Goal: Information Seeking & Learning: Learn about a topic

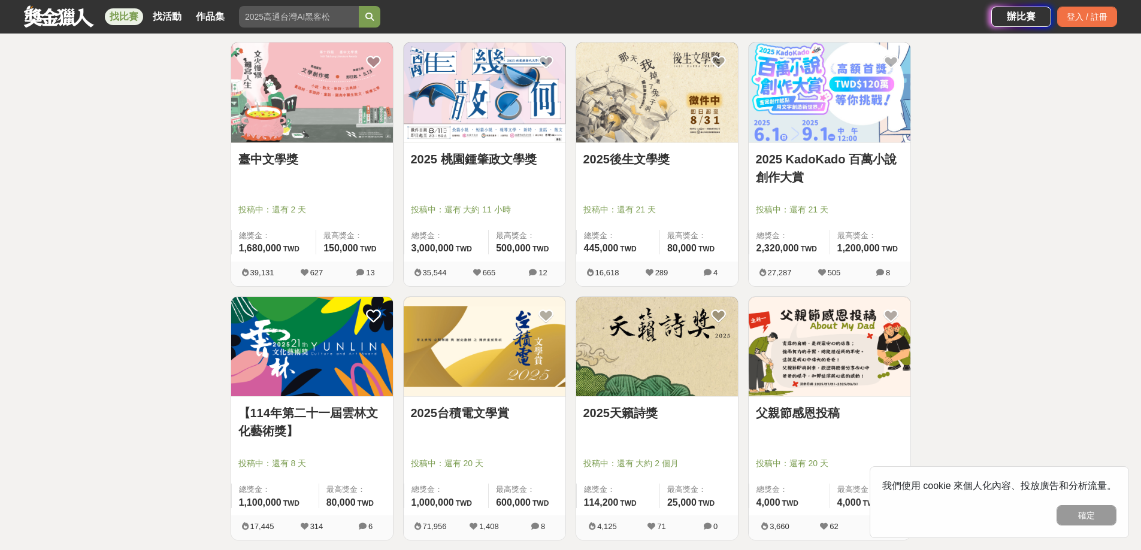
scroll to position [319, 0]
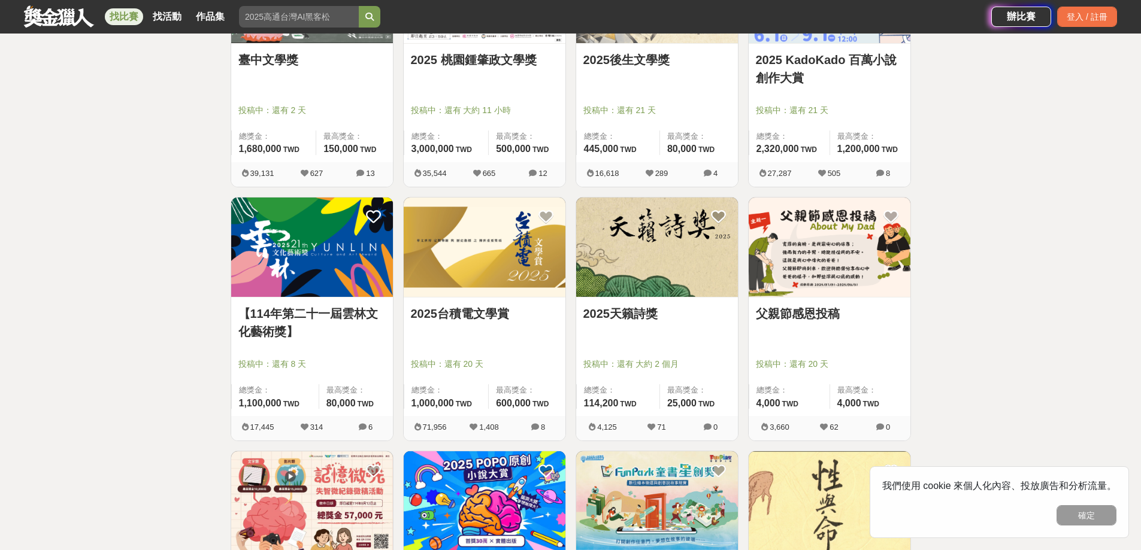
click at [485, 268] on img at bounding box center [485, 248] width 162 height 100
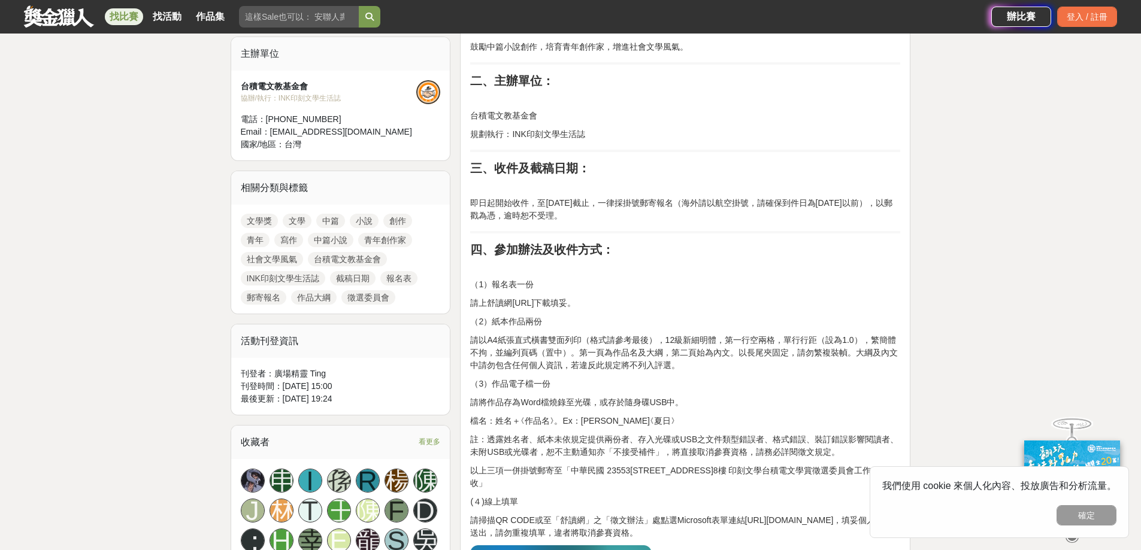
scroll to position [419, 0]
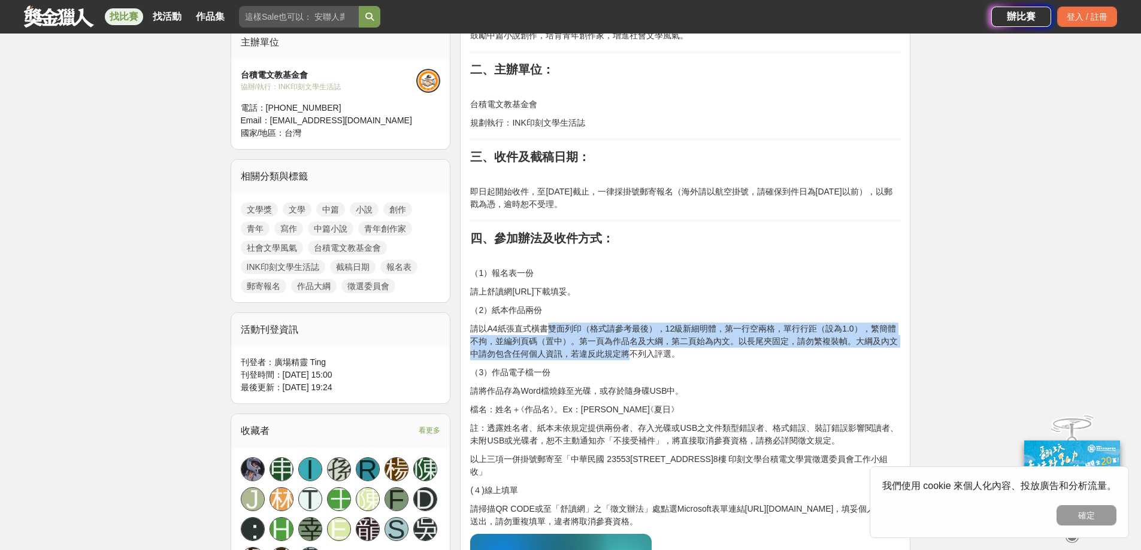
drag, startPoint x: 547, startPoint y: 334, endPoint x: 621, endPoint y: 351, distance: 75.7
click at [485, 351] on p "請以A4紙張直式橫書雙面列印（格式請參考最後），12級新細明體，第一行空兩格，單行行距（設為1.0），繁簡體不拘，並編列頁碼（置中）。第一頁為作品名及大綱，第…" at bounding box center [685, 342] width 430 height 38
click at [485, 354] on p "請以A4紙張直式橫書雙面列印（格式請參考最後），12級新細明體，第一行空兩格，單行行距（設為1.0），繁簡體不拘，並編列頁碼（置中）。第一頁為作品名及大綱，第…" at bounding box center [685, 342] width 430 height 38
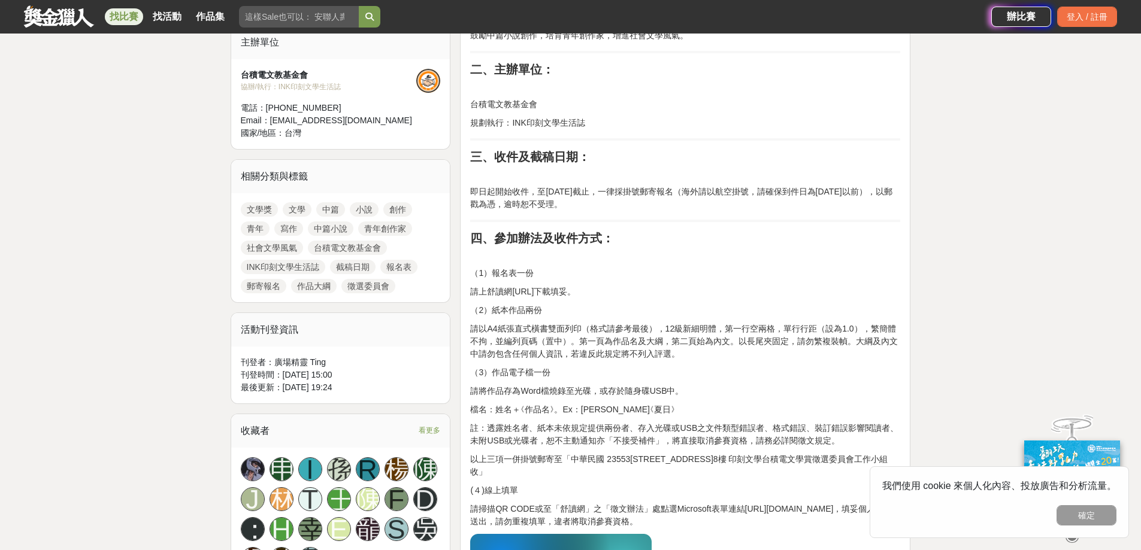
click at [485, 354] on p "請以A4紙張直式橫書雙面列印（格式請參考最後），12級新細明體，第一行空兩格，單行行距（設為1.0），繁簡體不拘，並編列頁碼（置中）。第一頁為作品名及大綱，第…" at bounding box center [685, 342] width 430 height 38
click at [485, 367] on p "（3）作品電子檔一份" at bounding box center [685, 373] width 430 height 13
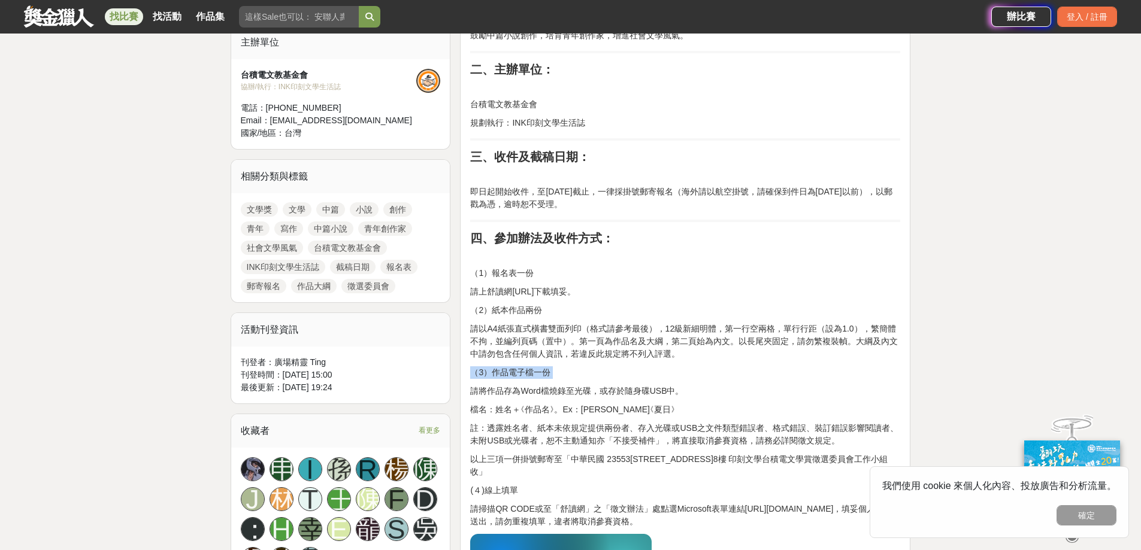
click at [485, 367] on p "（3）作品電子檔一份" at bounding box center [685, 373] width 430 height 13
click at [485, 359] on p "請以A4紙張直式橫書雙面列印（格式請參考最後），12級新細明體，第一行空兩格，單行行距（設為1.0），繁簡體不拘，並編列頁碼（置中）。第一頁為作品名及大綱，第…" at bounding box center [685, 342] width 430 height 38
click at [485, 332] on p "請以A4紙張直式橫書雙面列印（格式請參考最後），12級新細明體，第一行空兩格，單行行距（設為1.0），繁簡體不拘，並編列頁碼（置中）。第一頁為作品名及大綱，第…" at bounding box center [685, 342] width 430 height 38
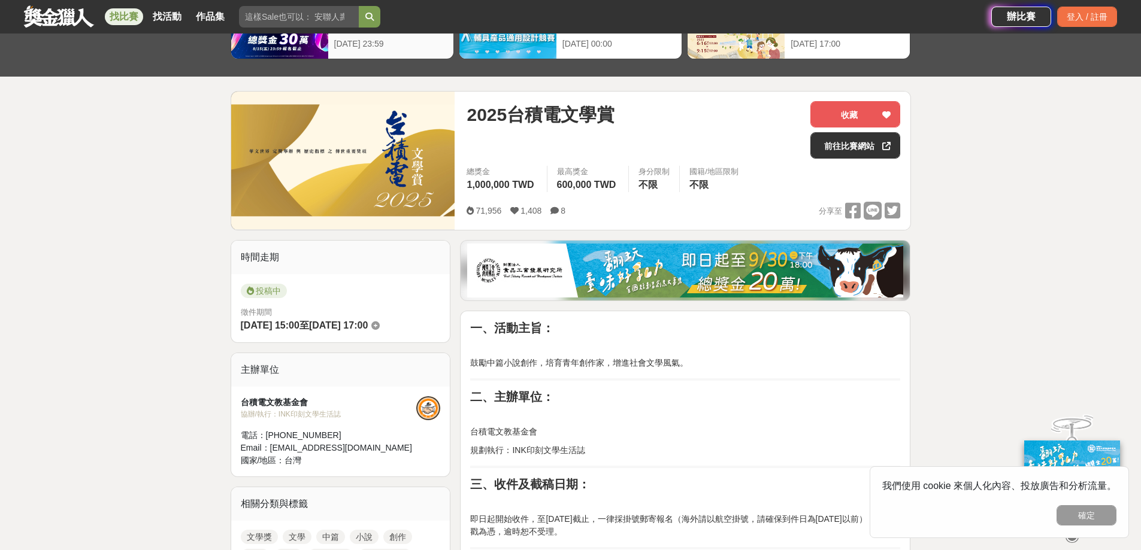
scroll to position [0, 0]
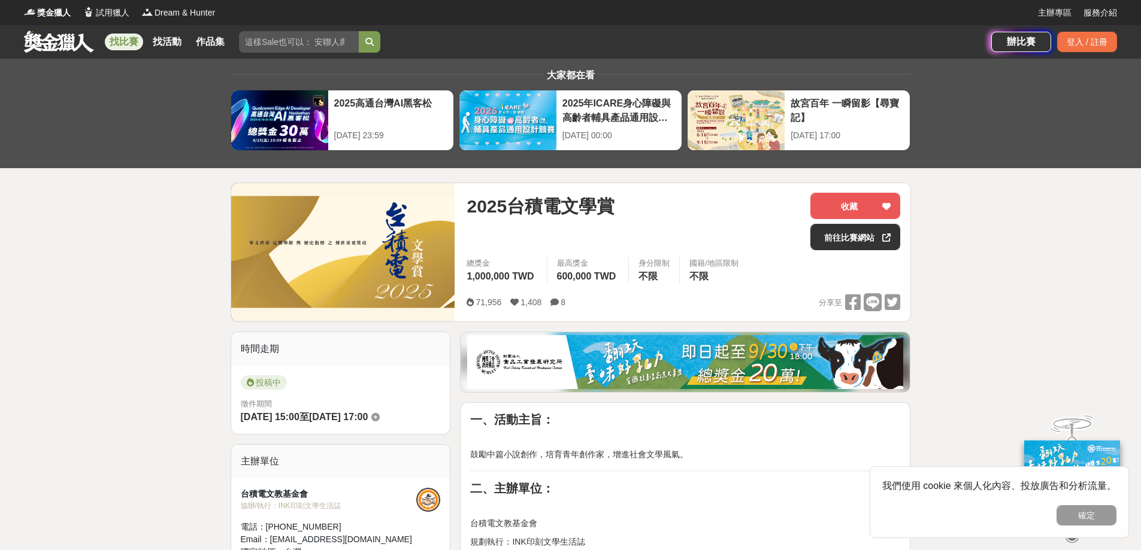
click at [125, 38] on link "找比賽" at bounding box center [124, 42] width 38 height 17
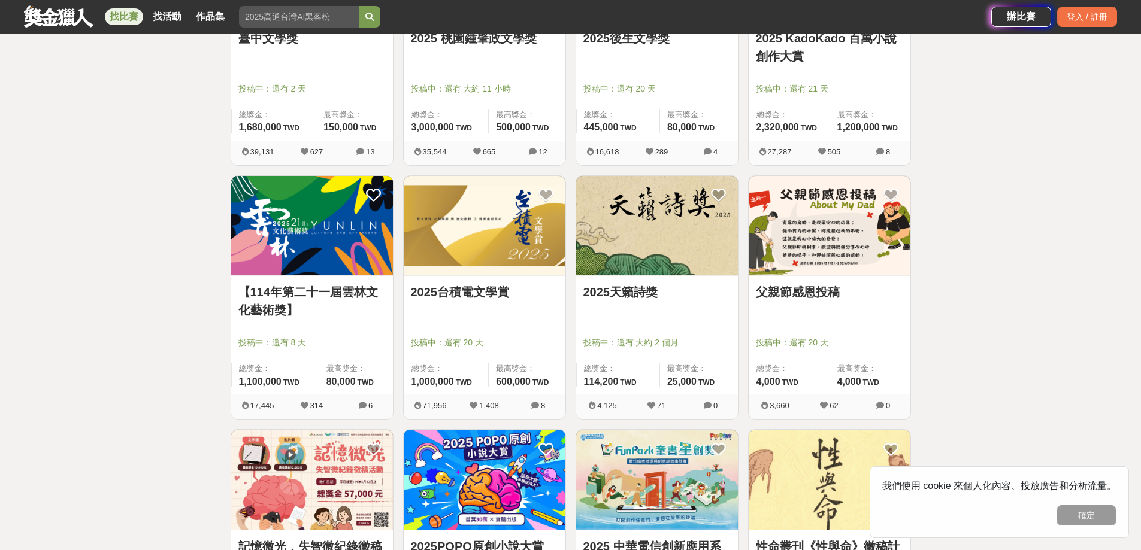
scroll to position [359, 0]
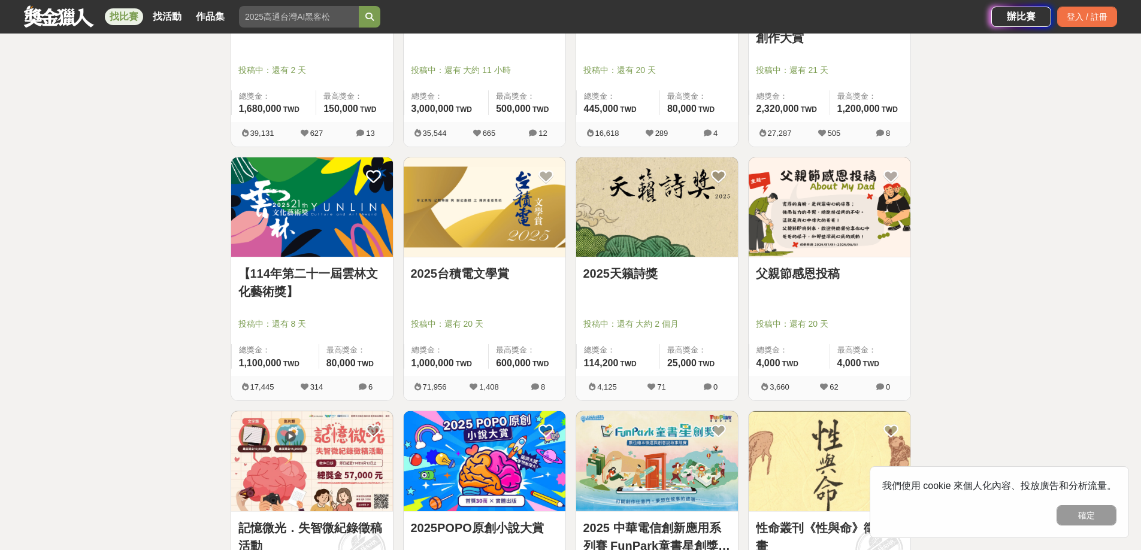
click at [361, 234] on img at bounding box center [312, 208] width 162 height 100
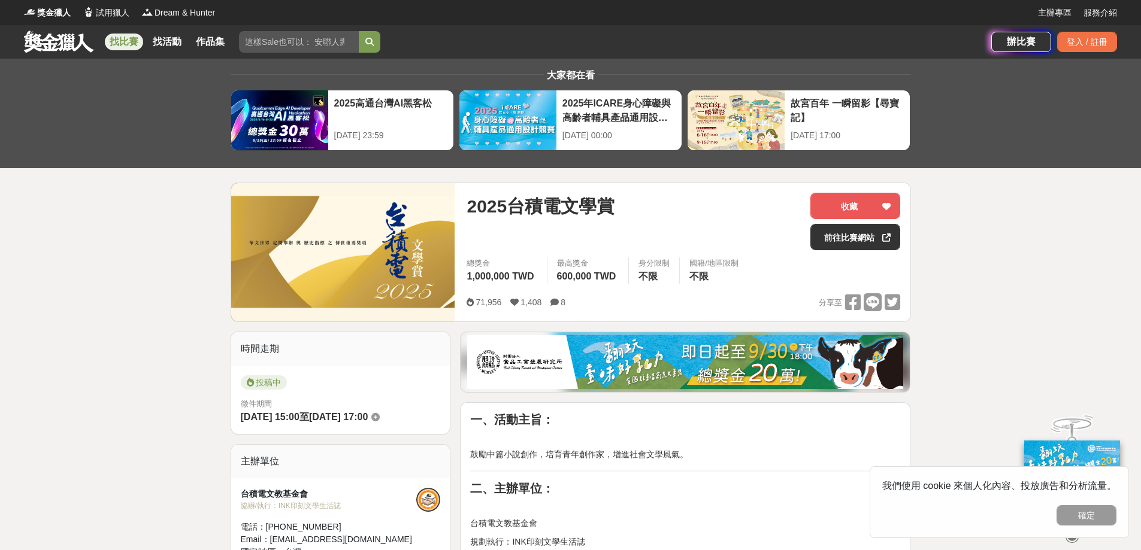
click at [50, 38] on link at bounding box center [59, 41] width 72 height 23
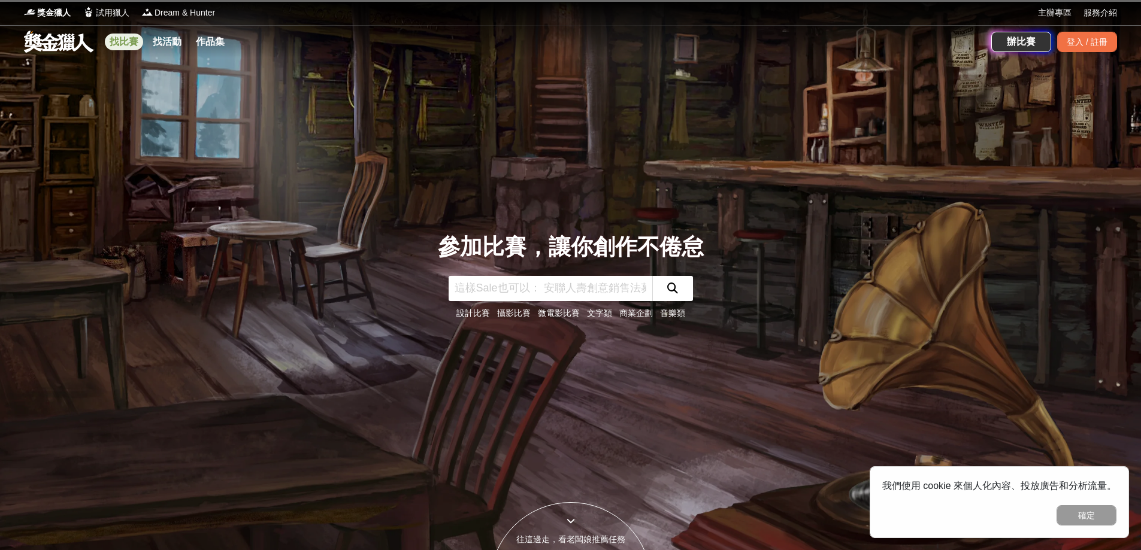
click at [120, 41] on link "找比賽" at bounding box center [124, 42] width 38 height 17
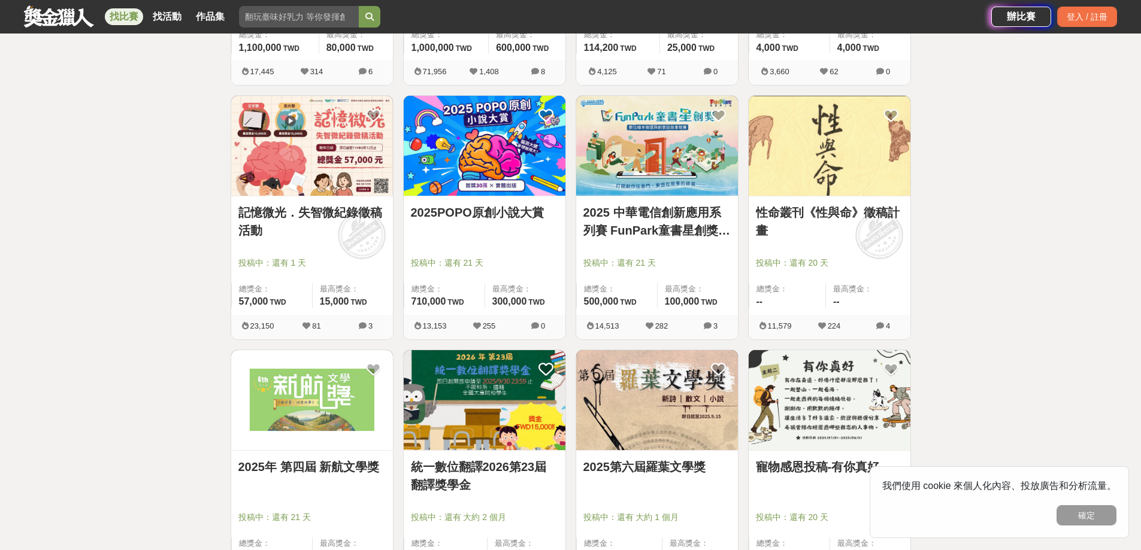
scroll to position [679, 0]
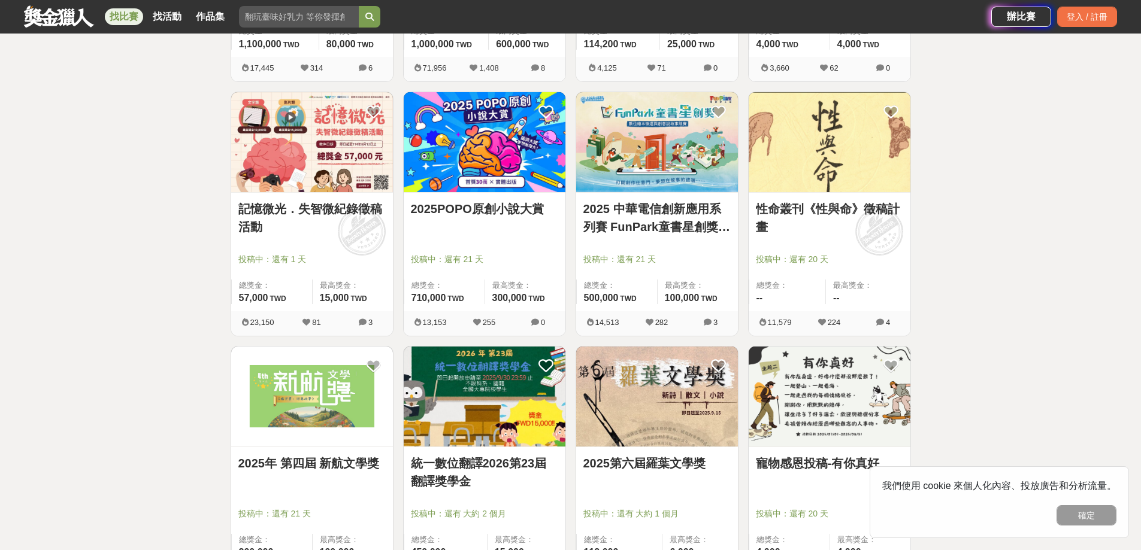
drag, startPoint x: 678, startPoint y: 221, endPoint x: 704, endPoint y: 234, distance: 28.9
click at [485, 234] on link "2025 中華電信創新應用系列賽 FunPark童書星創獎 數位繪本徵選與創意說故事競賽" at bounding box center [656, 218] width 147 height 36
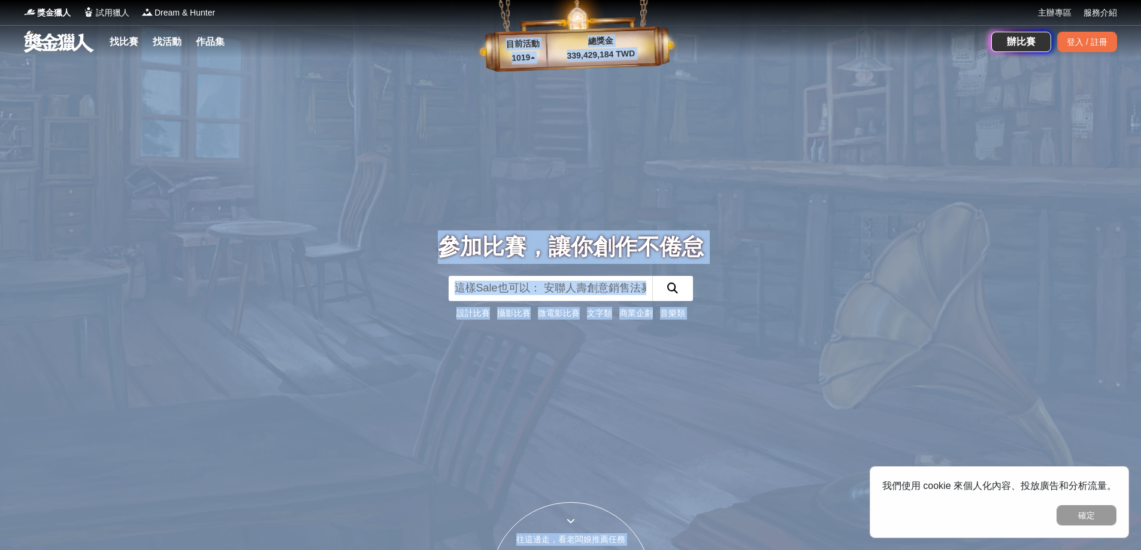
click at [485, 330] on div "參加比賽，讓你創作不倦怠 設計比賽 攝影比賽 微電影比賽 文字類 商業企劃 音樂類" at bounding box center [571, 275] width 791 height 550
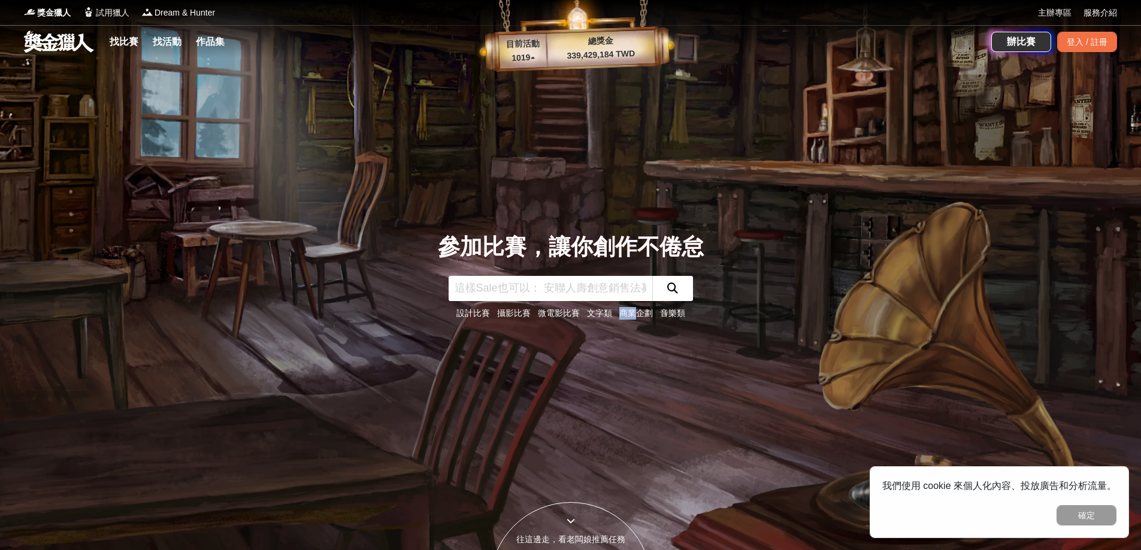
click at [485, 330] on div "參加比賽，讓你創作不倦怠 設計比賽 攝影比賽 微電影比賽 文字類 商業企劃 音樂類" at bounding box center [571, 275] width 791 height 550
click at [485, 311] on link "文字類" at bounding box center [599, 313] width 25 height 10
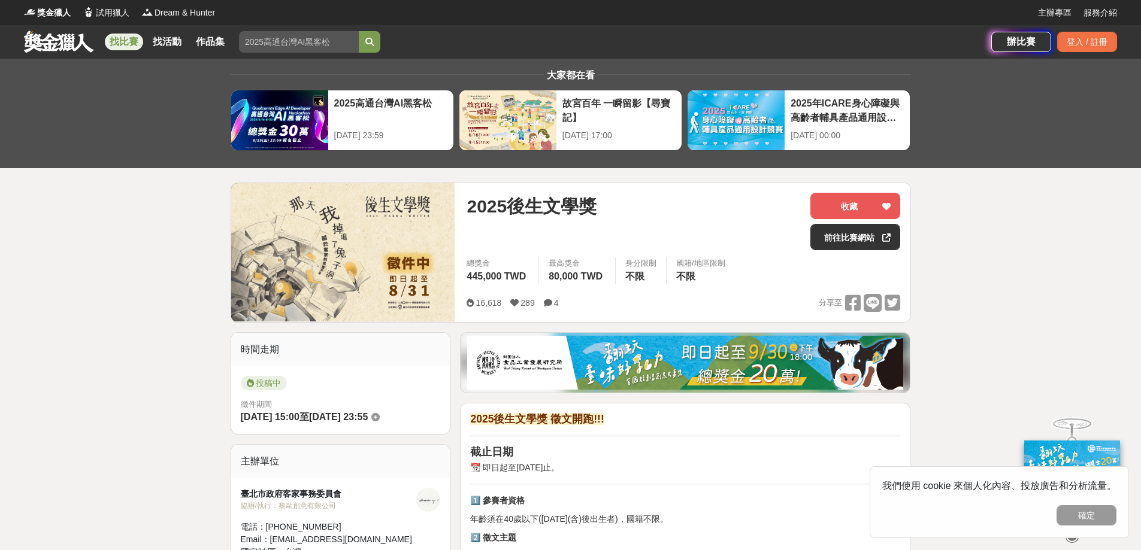
click at [128, 40] on link "找比賽" at bounding box center [124, 42] width 38 height 17
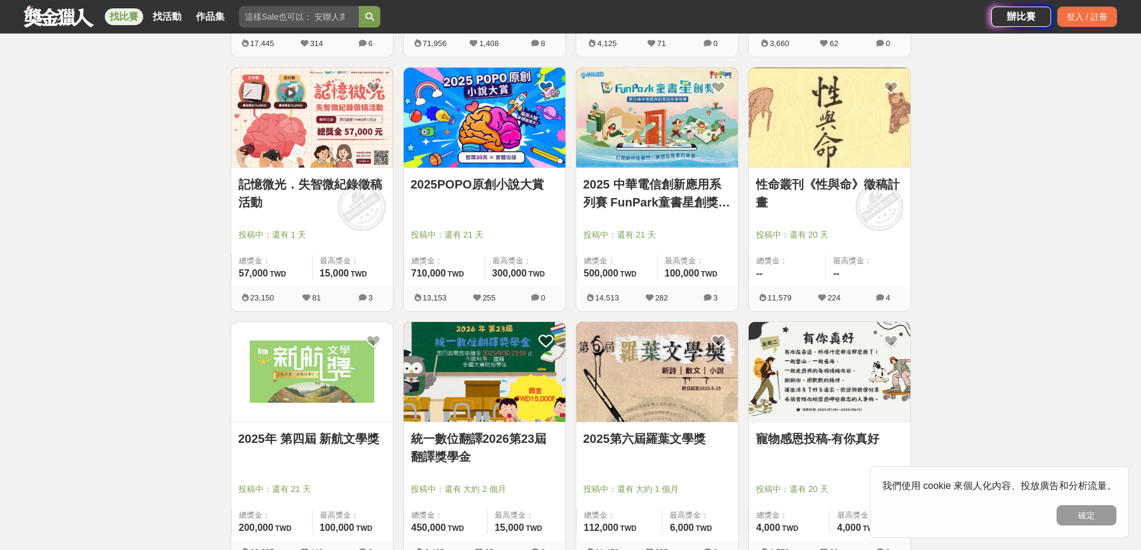
scroll to position [699, 0]
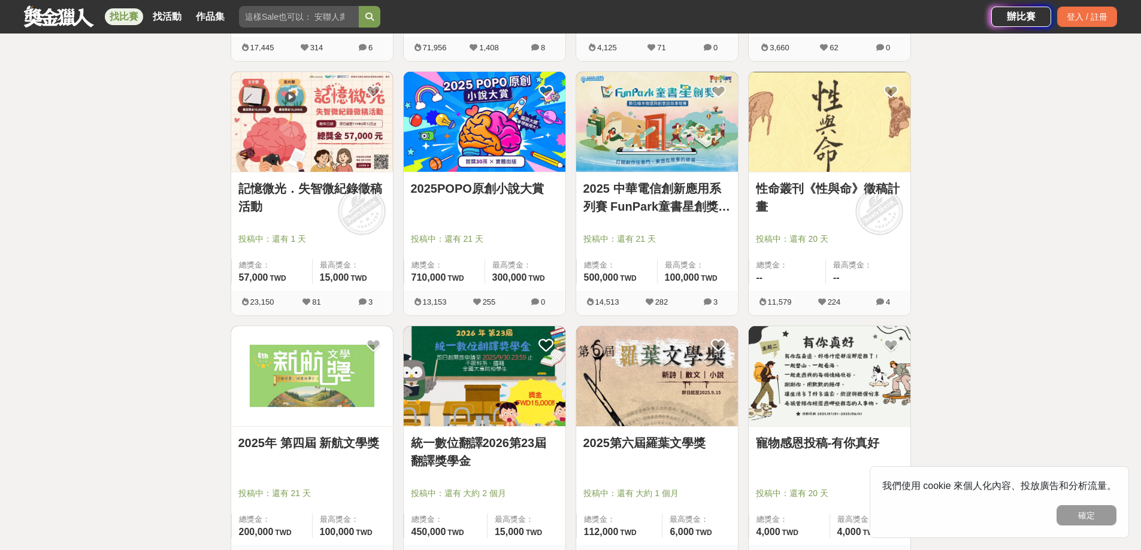
click at [485, 205] on div "2025POPO原創小說大賞" at bounding box center [484, 196] width 147 height 32
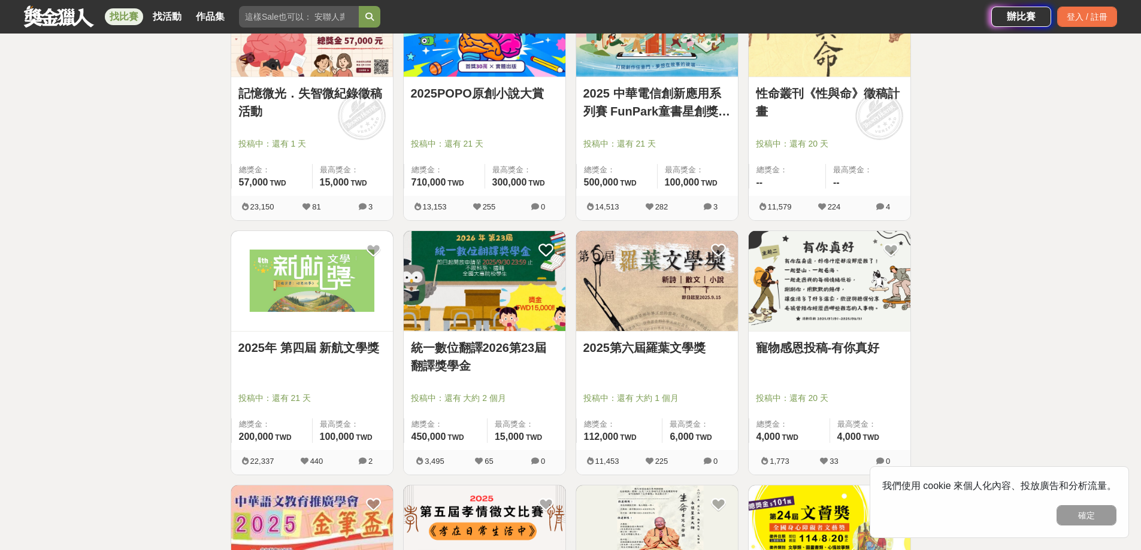
scroll to position [798, 0]
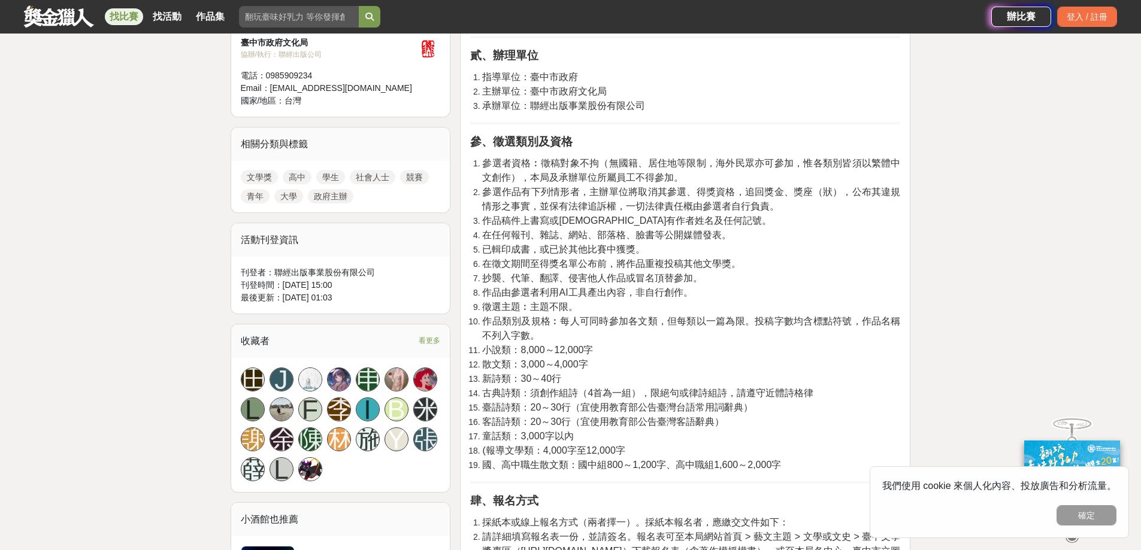
scroll to position [439, 0]
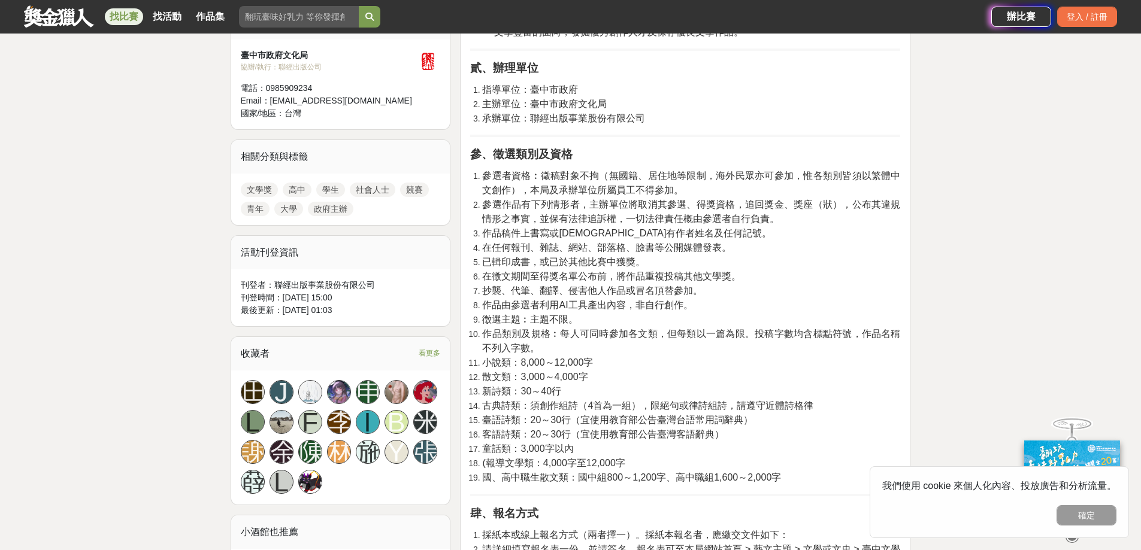
click at [587, 404] on span "古典詩類：須創作組詩（4首為一組），限絕句或律詩組詩，請遵守近體詩格律" at bounding box center [647, 406] width 331 height 10
click at [617, 406] on span "古典詩類：須創作組詩（4首為一組），限絕句或律詩組詩，請遵守近體詩格律" at bounding box center [647, 406] width 331 height 10
click at [695, 409] on span "古典詩類：須創作組詩（4首為一組），限絕句或律詩組詩，請遵守近體詩格律" at bounding box center [647, 406] width 331 height 10
click at [670, 405] on span "古典詩類：須創作組詩（4首為一組），限絕句或律詩組詩，請遵守近體詩格律" at bounding box center [647, 406] width 331 height 10
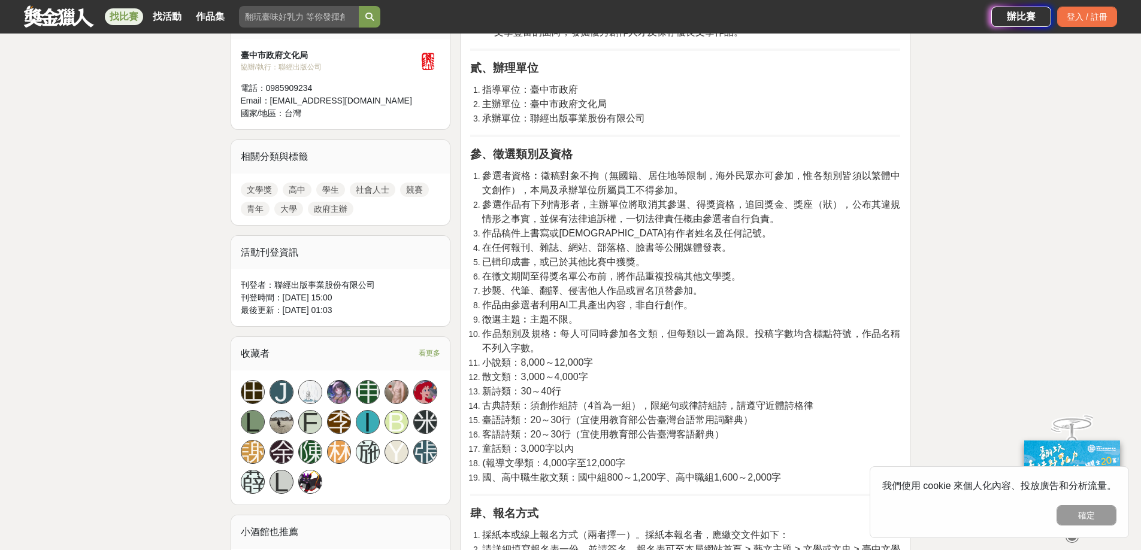
drag, startPoint x: 625, startPoint y: 386, endPoint x: 650, endPoint y: 398, distance: 28.2
click at [631, 388] on li "新詩類：30～40行" at bounding box center [691, 392] width 418 height 14
click at [639, 392] on li "新詩類：30～40行" at bounding box center [691, 392] width 418 height 14
click at [718, 420] on span "臺語詩類：20～30行（宜使用教育部公告臺灣台語常用詞辭典）" at bounding box center [617, 420] width 271 height 10
click at [708, 392] on ol "參選者資格︰徵稿對象不拘（無國籍、居住地等限制，海外民眾亦可參加，惟各類別皆須以繁體中文創作），本局及承辦單位所屬員工不得參加。 參選作品有下列情形者，主辦單…" at bounding box center [685, 327] width 430 height 316
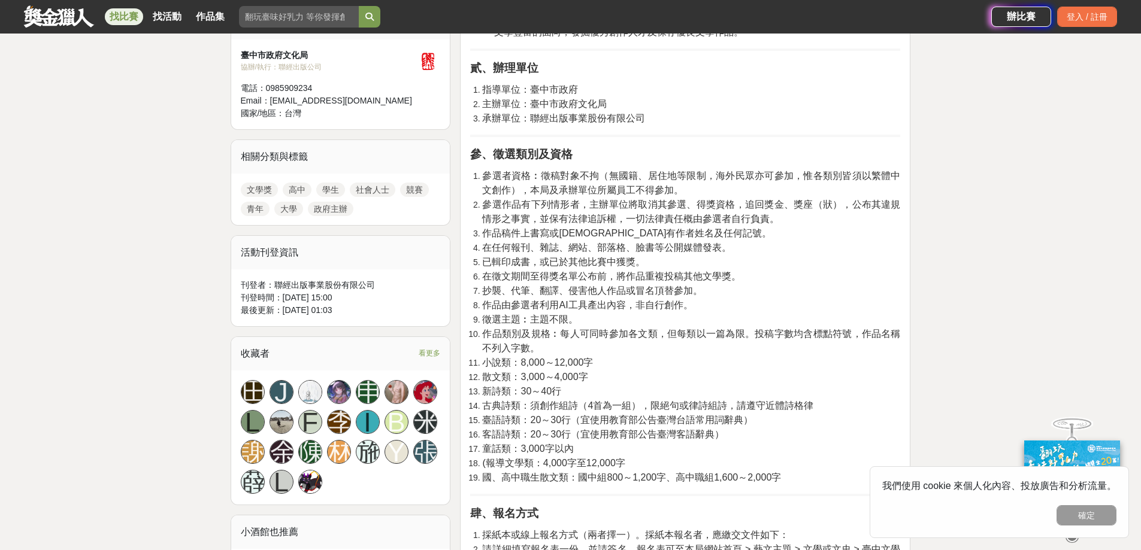
click at [704, 377] on li "散文類：3,000～4,000字" at bounding box center [691, 377] width 418 height 14
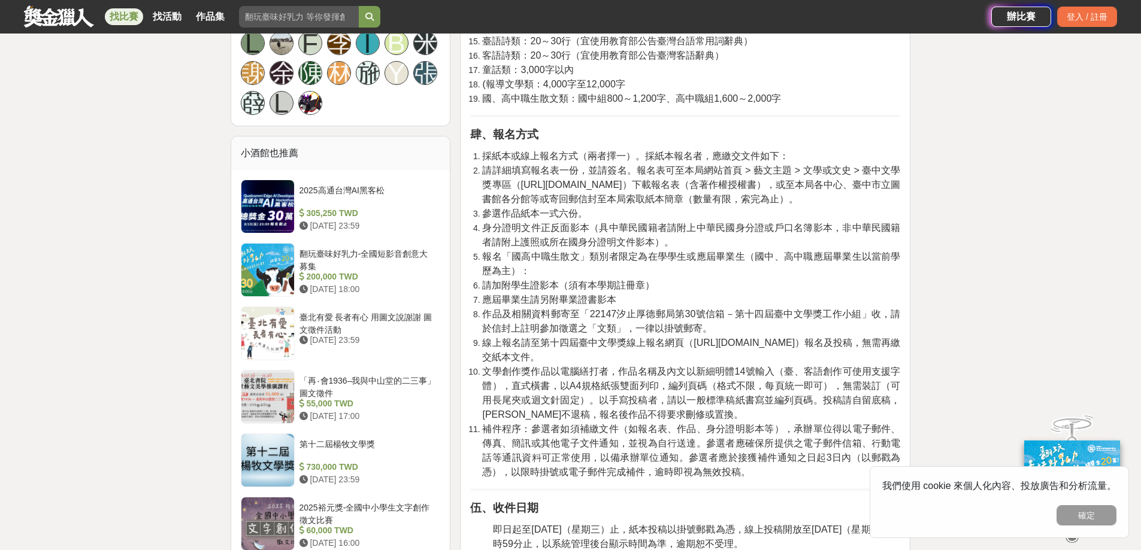
scroll to position [819, 0]
drag, startPoint x: 504, startPoint y: 342, endPoint x: 564, endPoint y: 346, distance: 60.6
click at [532, 345] on span "線上報名請至第十四屆臺中文學獎線上報名網頁（https://bit.ly/4mCVbeI）報名及投稿，無需再繳交紙本文件。" at bounding box center [691, 349] width 418 height 25
drag, startPoint x: 606, startPoint y: 346, endPoint x: 615, endPoint y: 346, distance: 8.4
click at [615, 346] on span "線上報名請至第十四屆臺中文學獎線上報名網頁（https://bit.ly/4mCVbeI）報名及投稿，無需再繳交紙本文件。" at bounding box center [691, 349] width 418 height 25
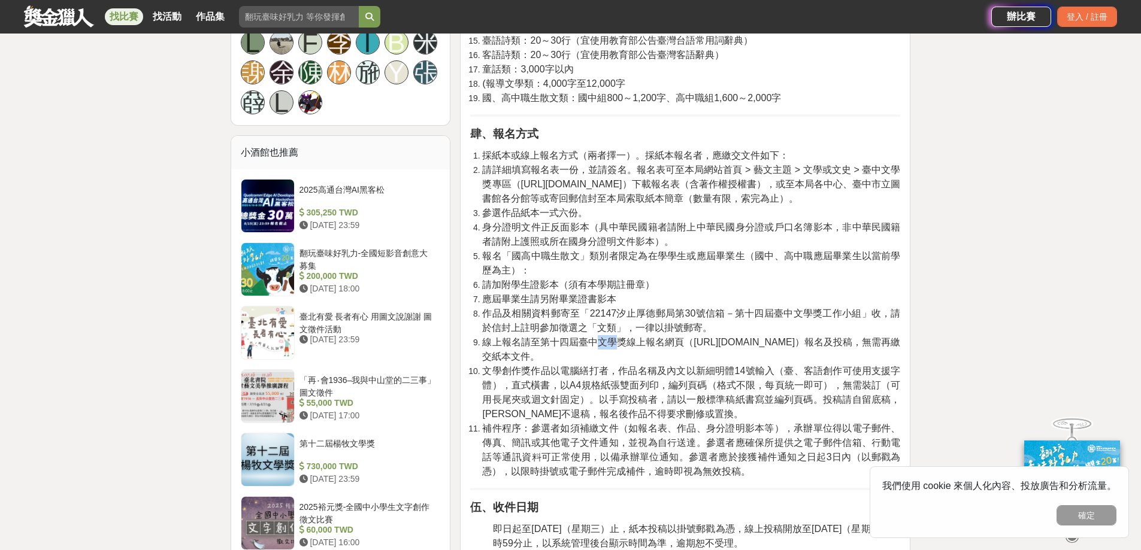
click at [630, 380] on span "文學創作獎作品以電腦繕打者，作品名稱及內文以新細明體14號輸入（臺、客語創作可使用支援字體），直式橫書，以A4規格紙張雙面列印，編列頁碼（格式不限，每頁統一即…" at bounding box center [691, 392] width 418 height 53
click at [614, 369] on span "文學創作獎作品以電腦繕打者，作品名稱及內文以新細明體14號輸入（臺、客語創作可使用支援字體），直式橫書，以A4規格紙張雙面列印，編列頁碼（格式不限，每頁統一即…" at bounding box center [691, 392] width 418 height 53
click at [546, 355] on li "線上報名請至第十四屆臺中文學獎線上報名網頁（https://bit.ly/4mCVbeI）報名及投稿，無需再繳交紙本文件。" at bounding box center [691, 349] width 418 height 29
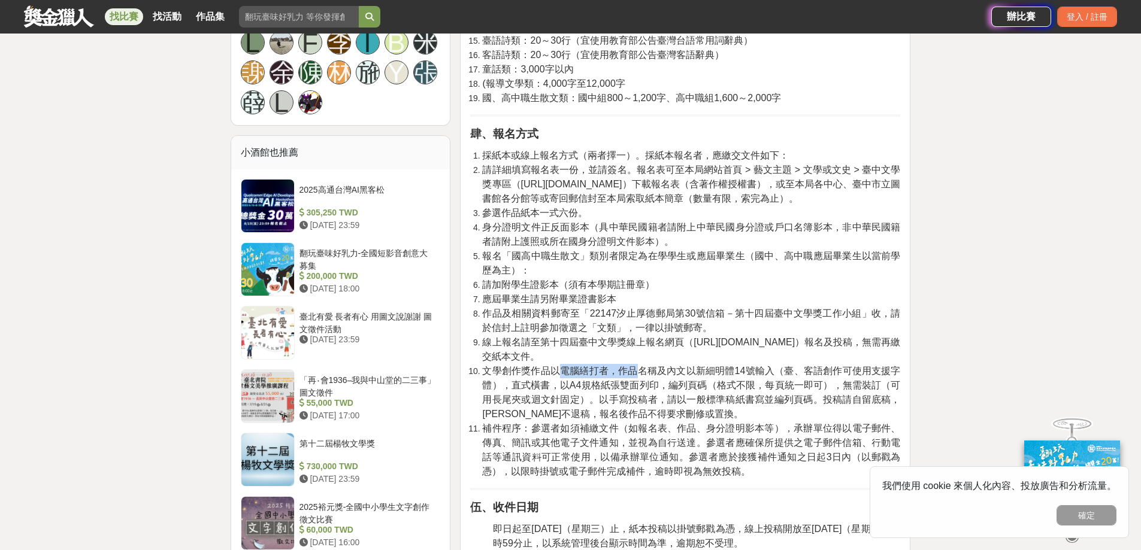
drag, startPoint x: 556, startPoint y: 367, endPoint x: 659, endPoint y: 372, distance: 103.1
click at [647, 372] on span "文學創作獎作品以電腦繕打者，作品名稱及內文以新細明體14號輸入（臺、客語創作可使用支援字體），直式橫書，以A4規格紙張雙面列印，編列頁碼（格式不限，每頁統一即…" at bounding box center [691, 392] width 418 height 53
drag, startPoint x: 659, startPoint y: 372, endPoint x: 673, endPoint y: 376, distance: 14.2
click at [673, 376] on span "文學創作獎作品以電腦繕打者，作品名稱及內文以新細明體14號輸入（臺、客語創作可使用支援字體），直式橫書，以A4規格紙張雙面列印，編列頁碼（格式不限，每頁統一即…" at bounding box center [691, 392] width 418 height 53
click at [639, 359] on li "線上報名請至第十四屆臺中文學獎線上報名網頁（https://bit.ly/4mCVbeI）報名及投稿，無需再繳交紙本文件。" at bounding box center [691, 349] width 418 height 29
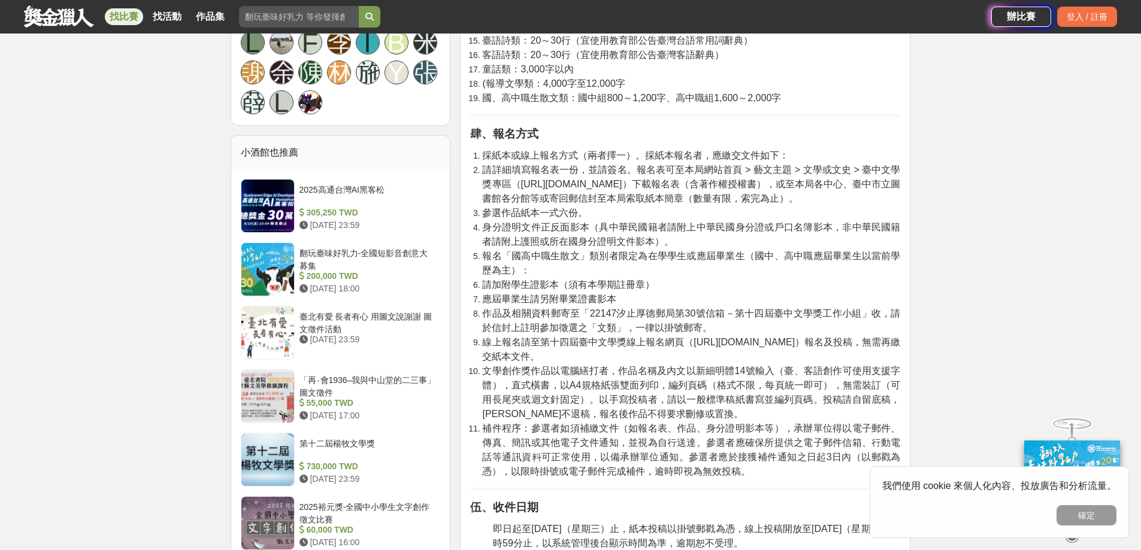
drag, startPoint x: 620, startPoint y: 360, endPoint x: 671, endPoint y: 372, distance: 52.9
click at [658, 370] on ol "採紙本或線上報名方式（兩者擇一）。採紙本報名者，應繳交文件如下： 請詳細填寫報名表一份，並請簽名。報名表可至本局網站首頁 > 藝文主題 > 文學或文史 > 臺…" at bounding box center [685, 314] width 430 height 331
click at [725, 379] on span "文學創作獎作品以電腦繕打者，作品名稱及內文以新細明體14號輸入（臺、客語創作可使用支援字體），直式橫書，以A4規格紙張雙面列印，編列頁碼（格式不限，每頁統一即…" at bounding box center [691, 392] width 418 height 53
click at [670, 361] on li "線上報名請至第十四屆臺中文學獎線上報名網頁（https://bit.ly/4mCVbeI）報名及投稿，無需再繳交紙本文件。" at bounding box center [691, 349] width 418 height 29
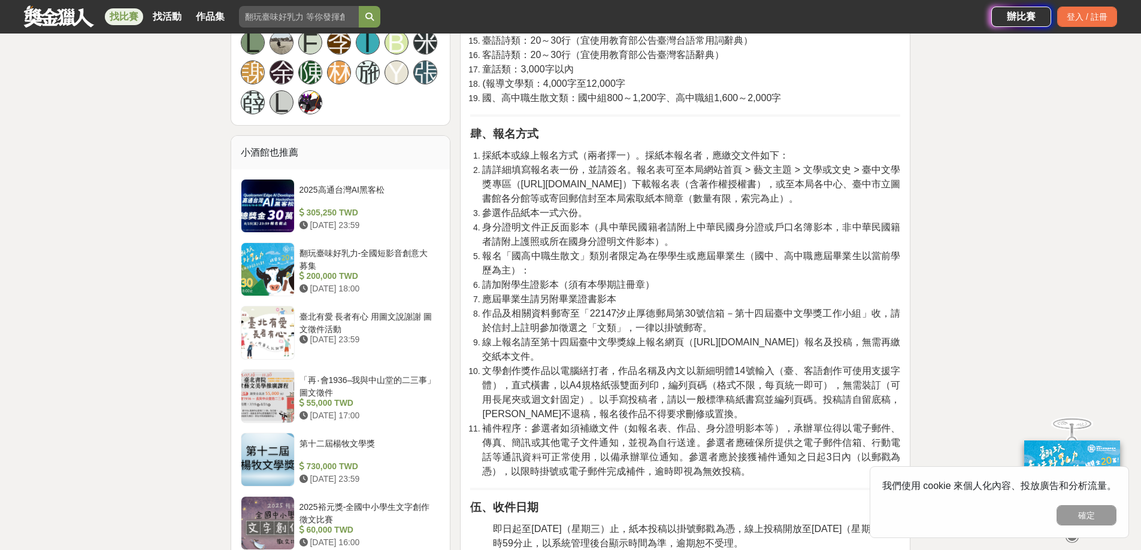
click at [670, 361] on li "線上報名請至第十四屆臺中文學獎線上報名網頁（https://bit.ly/4mCVbeI）報名及投稿，無需再繳交紙本文件。" at bounding box center [691, 349] width 418 height 29
click at [679, 371] on span "文學創作獎作品以電腦繕打者，作品名稱及內文以新細明體14號輸入（臺、客語創作可使用支援字體），直式橫書，以A4規格紙張雙面列印，編列頁碼（格式不限，每頁統一即…" at bounding box center [691, 392] width 418 height 53
click at [685, 397] on span "文學創作獎作品以電腦繕打者，作品名稱及內文以新細明體14號輸入（臺、客語創作可使用支援字體），直式橫書，以A4規格紙張雙面列印，編列頁碼（格式不限，每頁統一即…" at bounding box center [691, 392] width 418 height 53
click at [681, 420] on li "文學創作獎作品以電腦繕打者，作品名稱及內文以新細明體14號輸入（臺、客語創作可使用支援字體），直式橫書，以A4規格紙張雙面列印，編列頁碼（格式不限，每頁統一即…" at bounding box center [691, 393] width 418 height 58
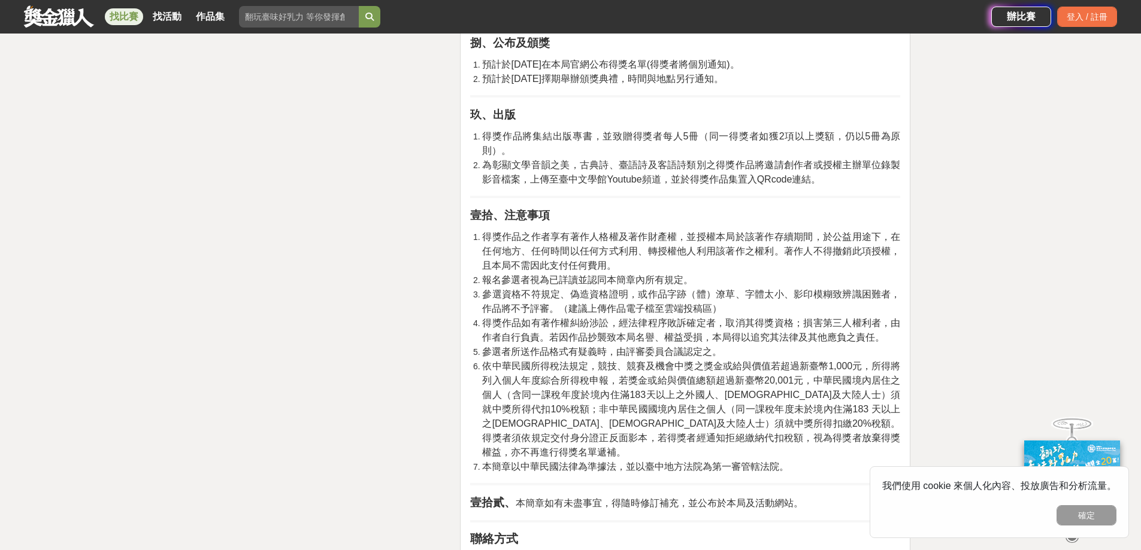
scroll to position [1957, 0]
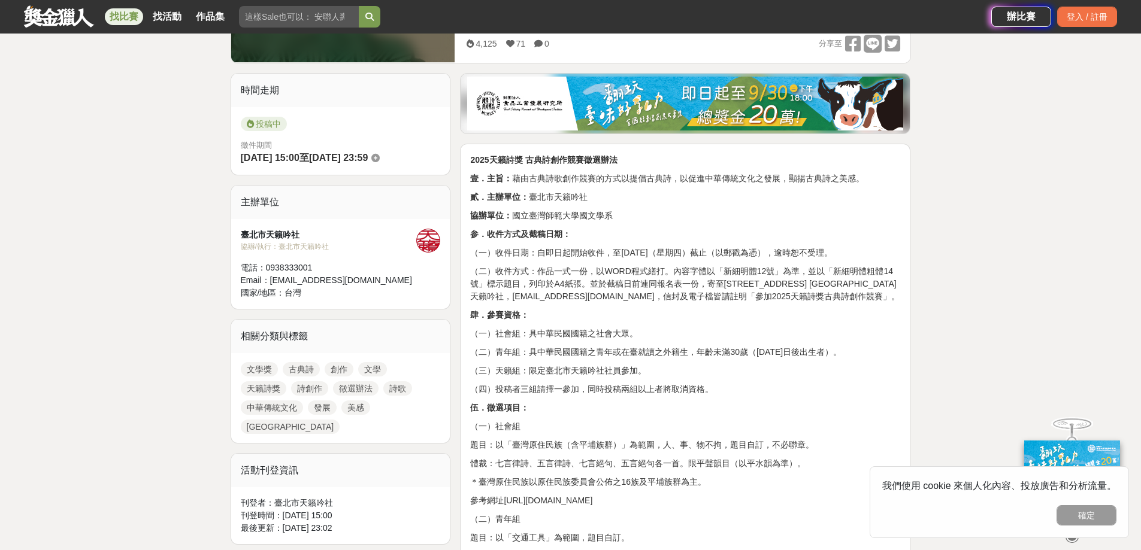
scroll to position [340, 0]
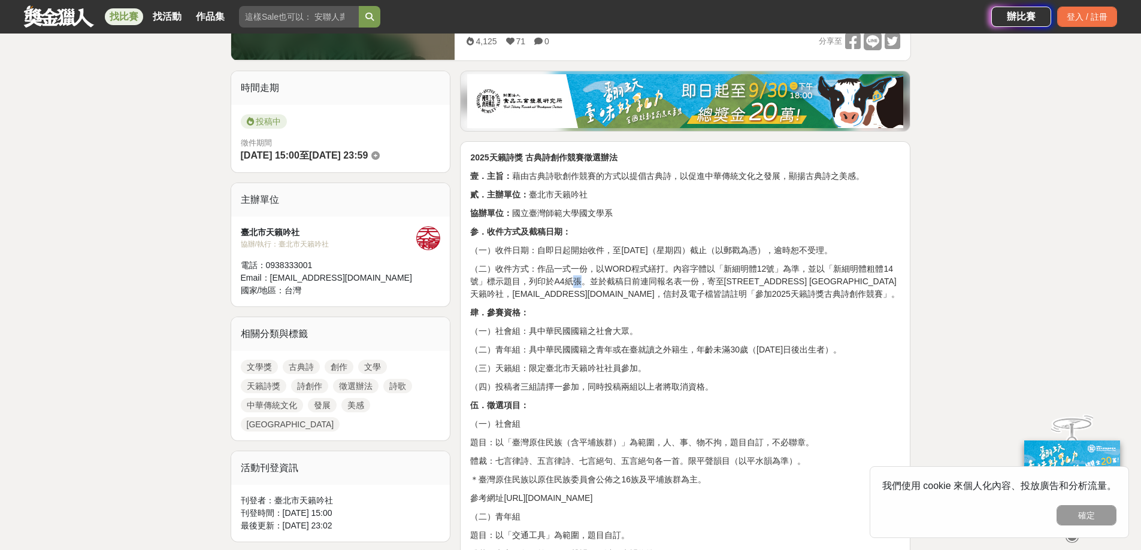
click at [584, 296] on p "（二）收件方式：作品一式一份，以WORD程式繕打。內容字體以「新細明體12號」為準，並以「新細明體粗體14號」標示題目，列印於A4紙張。並於截稿日前連同報名表…" at bounding box center [685, 282] width 430 height 38
click at [588, 298] on p "（二）收件方式：作品一式一份，以WORD程式繕打。內容字體以「新細明體12號」為準，並以「新細明體粗體14號」標示題目，列印於A4紙張。並於截稿日前連同報名表…" at bounding box center [685, 282] width 430 height 38
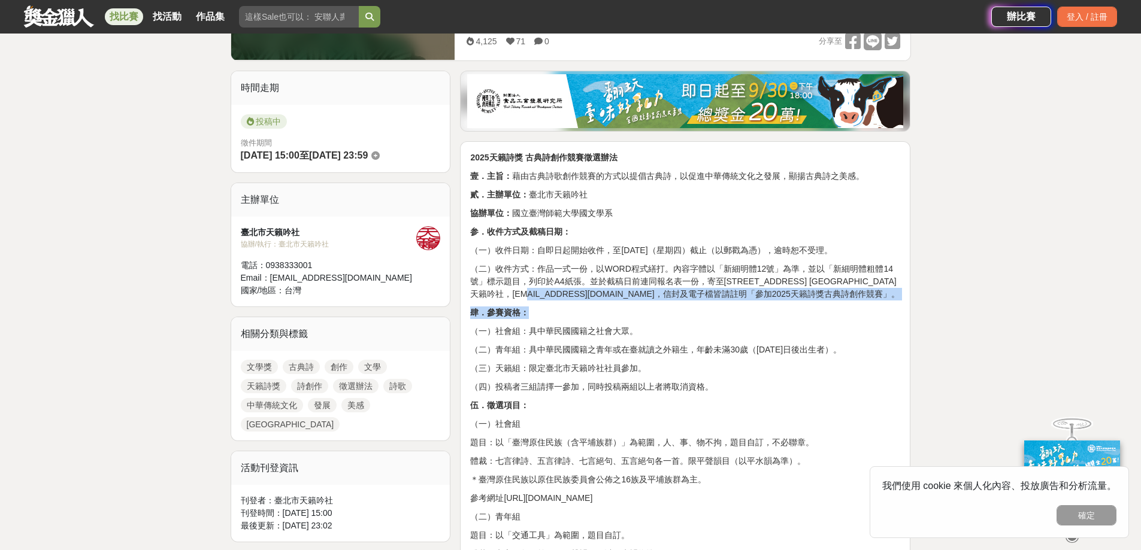
drag, startPoint x: 616, startPoint y: 311, endPoint x: 655, endPoint y: 331, distance: 43.1
click at [634, 301] on p "（二）收件方式：作品一式一份，以WORD程式繕打。內容字體以「新細明體12號」為準，並以「新細明體粗體14號」標示題目，列印於A4紙張。並於截稿日前連同報名表…" at bounding box center [685, 282] width 430 height 38
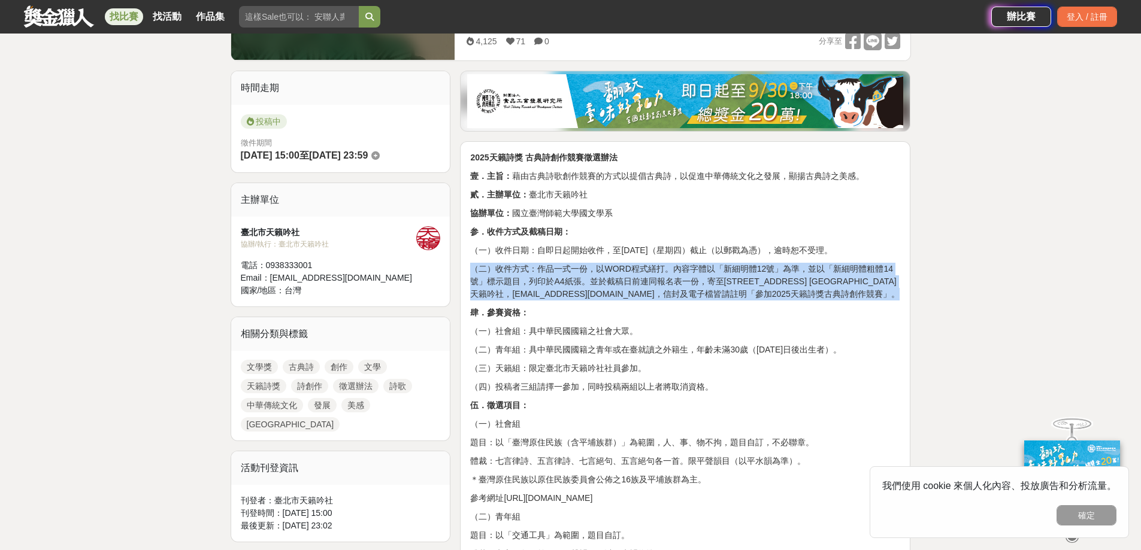
click at [634, 301] on p "（二）收件方式：作品一式一份，以WORD程式繕打。內容字體以「新細明體12號」為準，並以「新細明體粗體14號」標示題目，列印於A4紙張。並於截稿日前連同報名表…" at bounding box center [685, 282] width 430 height 38
click at [577, 294] on p "（二）收件方式：作品一式一份，以WORD程式繕打。內容字體以「新細明體12號」為準，並以「新細明體粗體14號」標示題目，列印於A4紙張。並於截稿日前連同報名表…" at bounding box center [685, 282] width 430 height 38
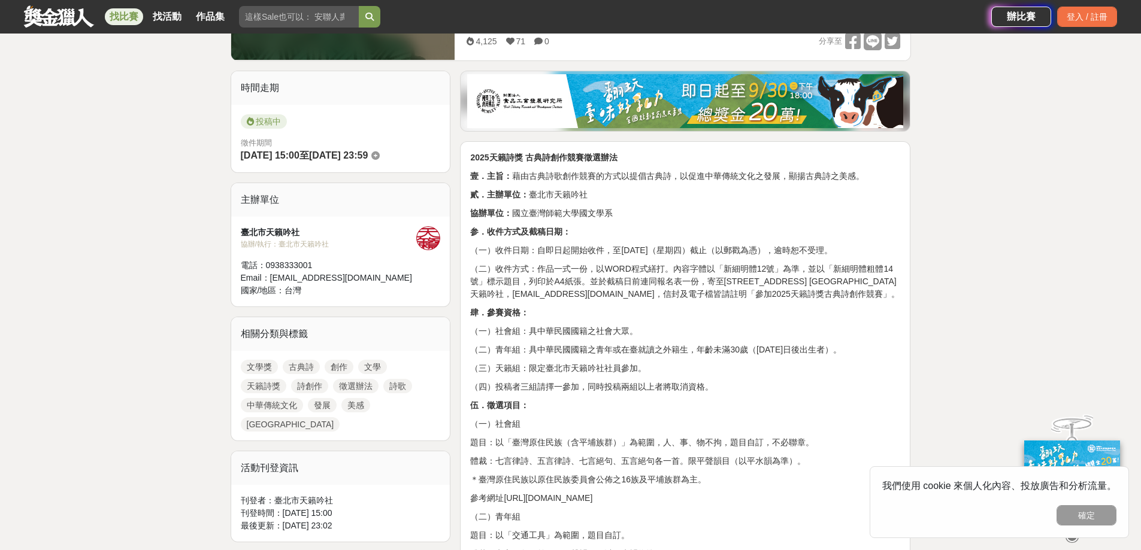
click at [577, 294] on p "（二）收件方式：作品一式一份，以WORD程式繕打。內容字體以「新細明體12號」為準，並以「新細明體粗體14號」標示題目，列印於A4紙張。並於截稿日前連同報名表…" at bounding box center [685, 282] width 430 height 38
click at [601, 301] on p "（二）收件方式：作品一式一份，以WORD程式繕打。內容字體以「新細明體12號」為準，並以「新細明體粗體14號」標示題目，列印於A4紙張。並於截稿日前連同報名表…" at bounding box center [685, 282] width 430 height 38
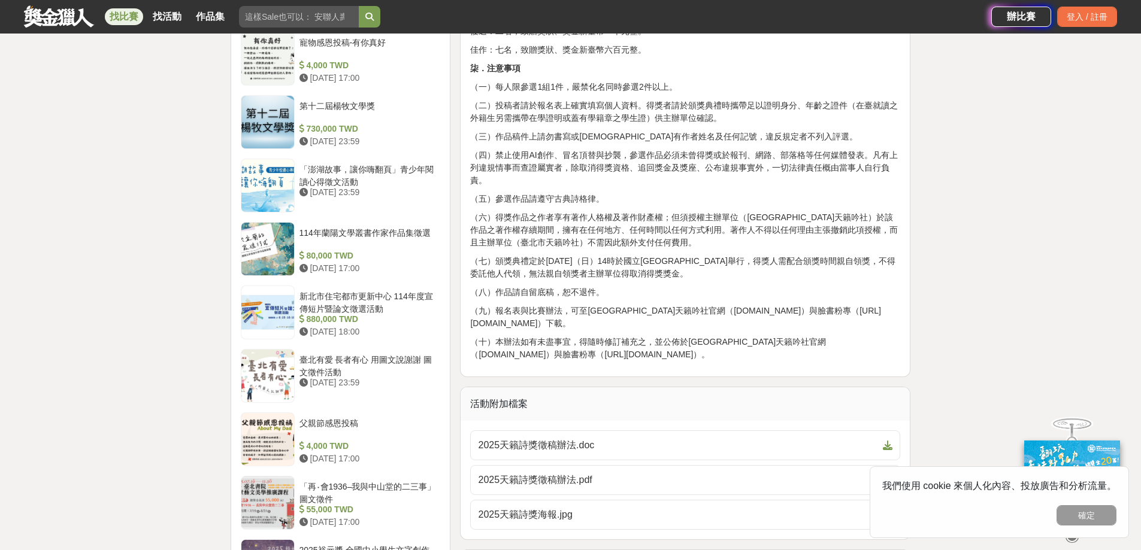
scroll to position [1198, 0]
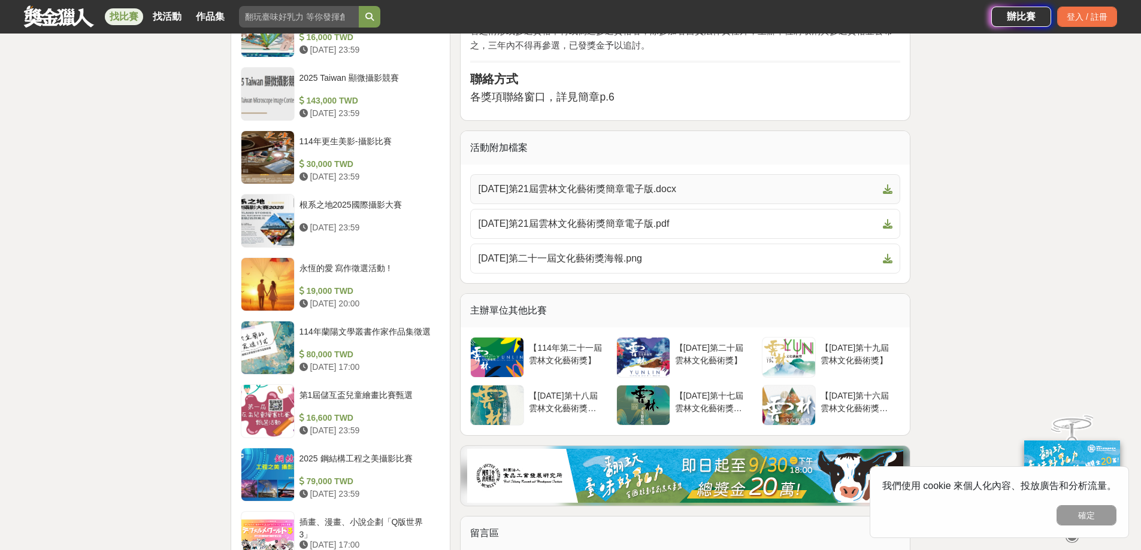
scroll to position [1298, 0]
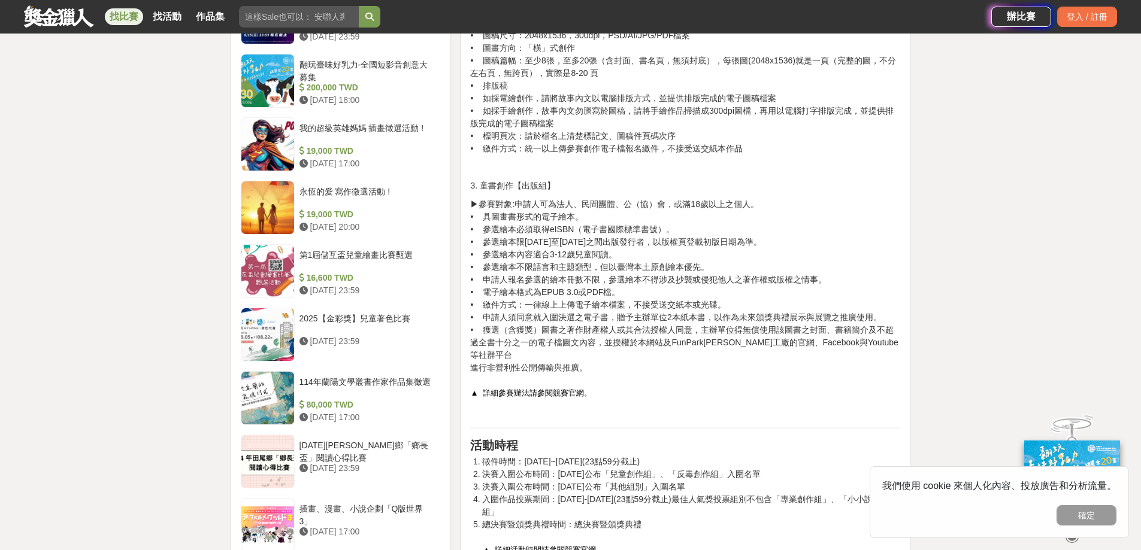
scroll to position [1138, 0]
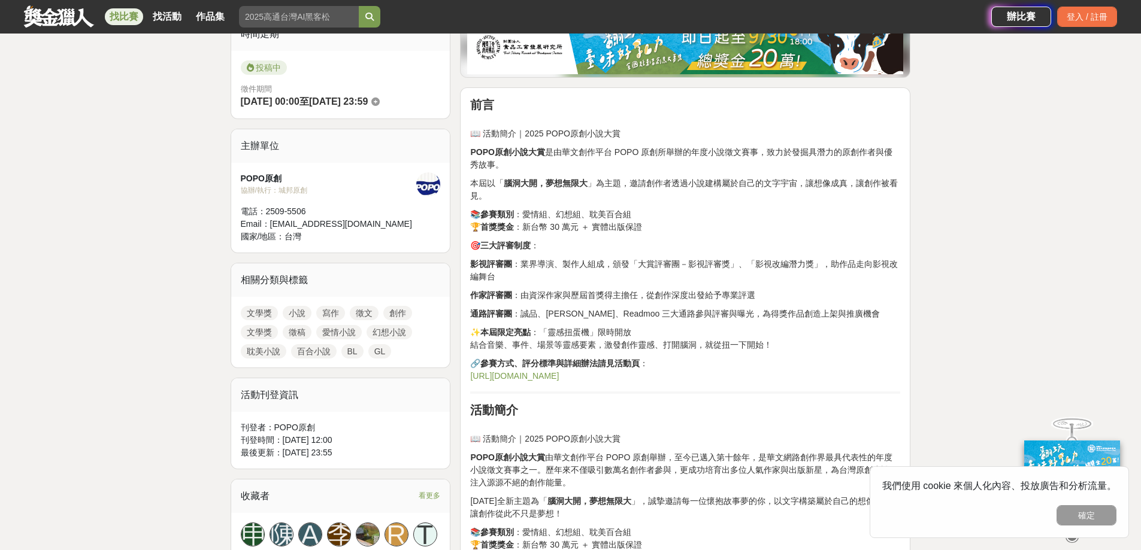
scroll to position [299, 0]
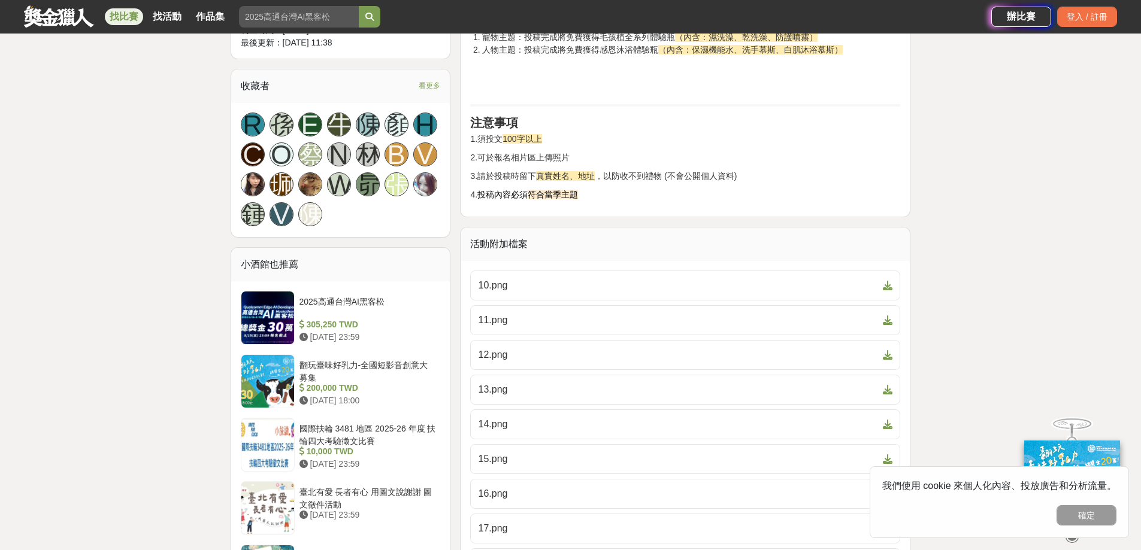
scroll to position [839, 0]
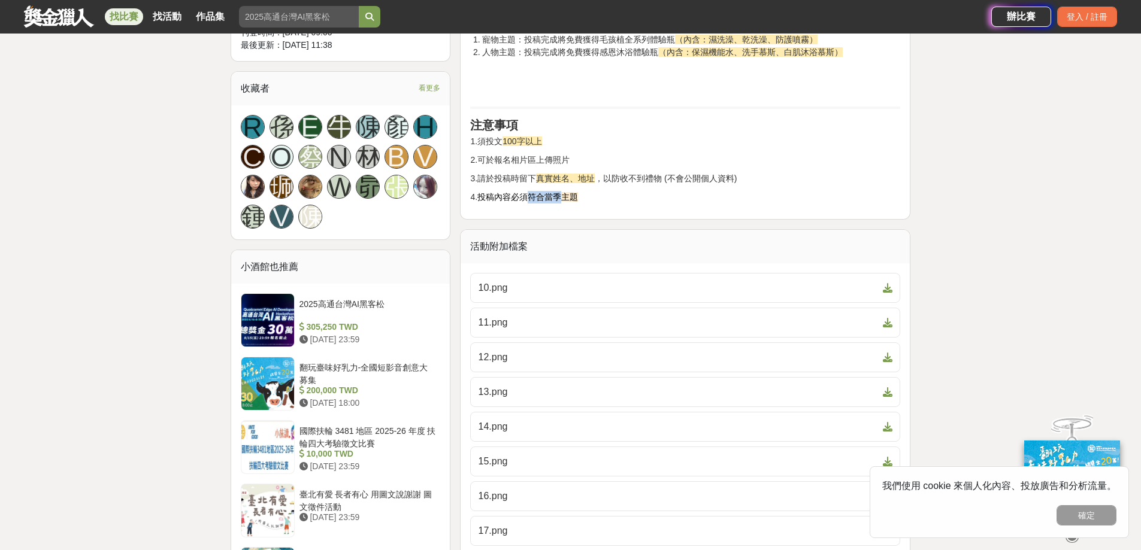
drag, startPoint x: 558, startPoint y: 211, endPoint x: 531, endPoint y: 211, distance: 27.6
click at [531, 202] on span "符合當季主題" at bounding box center [553, 197] width 50 height 10
click at [537, 204] on p "4. 投稿內容必須 符合當季主題" at bounding box center [685, 197] width 430 height 13
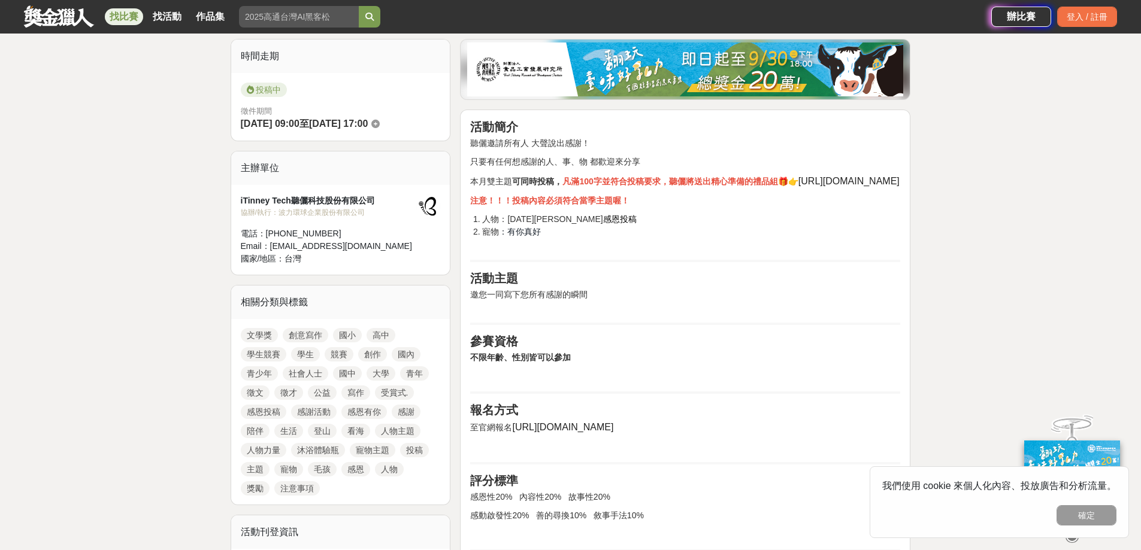
scroll to position [259, 0]
